Goal: Navigation & Orientation: Find specific page/section

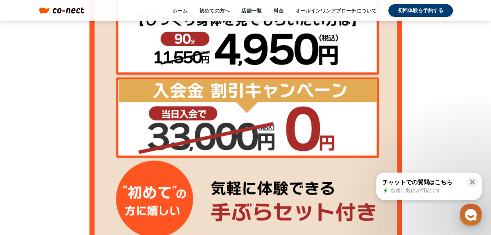
scroll to position [313, 0]
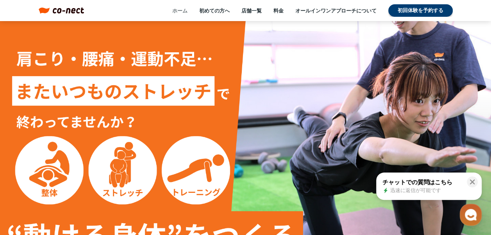
click at [177, 10] on link "ホーム" at bounding box center [179, 10] width 15 height 7
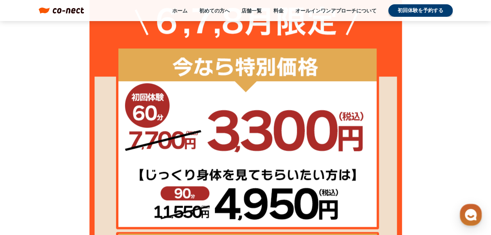
scroll to position [469, 0]
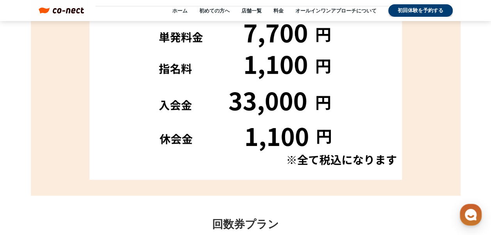
scroll to position [508, 0]
